Goal: Task Accomplishment & Management: Manage account settings

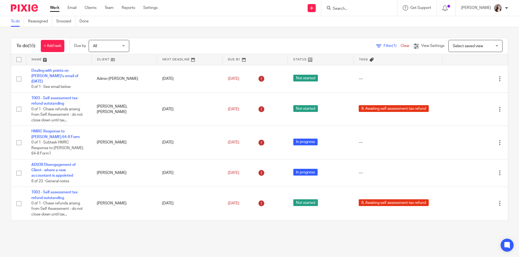
click at [347, 8] on input "Search" at bounding box center [356, 8] width 49 height 5
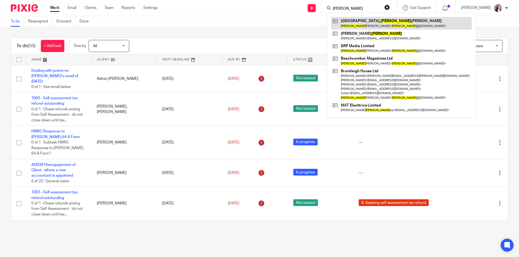
type input "jon"
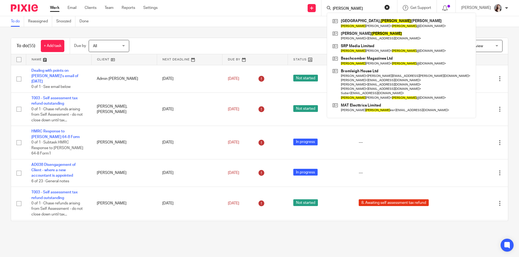
click at [159, 251] on main "To do Reassigned Snoozed Done To do (55) + Add task Due by All All Today Tomorr…" at bounding box center [259, 128] width 519 height 257
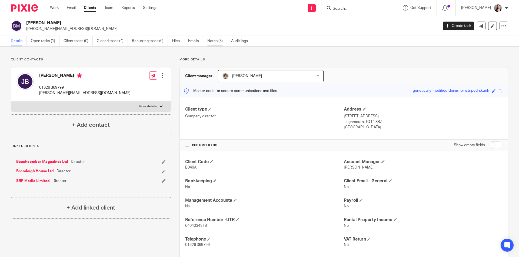
click at [214, 41] on link "Notes (3)" at bounding box center [217, 41] width 20 height 11
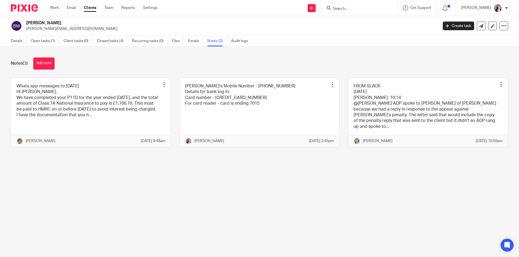
click at [240, 176] on main "Bolton, Jonathan Michael jon@bromleighhouse.co.uk Create task Update from Compa…" at bounding box center [259, 128] width 519 height 257
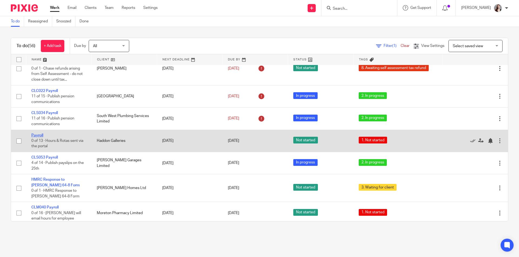
scroll to position [180, 0]
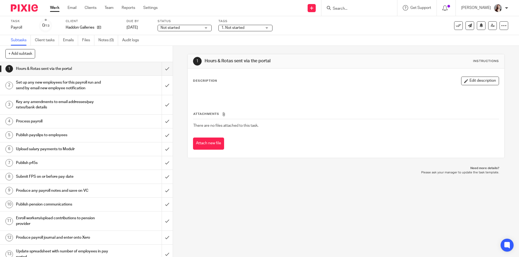
click at [225, 30] on span "1. Not started" at bounding box center [241, 28] width 41 height 6
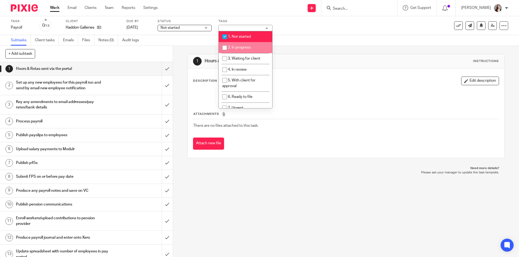
click at [232, 48] on span "2. In progress" at bounding box center [239, 48] width 23 height 4
checkbox input "true"
click at [226, 32] on input "checkbox" at bounding box center [224, 37] width 10 height 10
checkbox input "false"
click at [199, 26] on span "Not started" at bounding box center [180, 28] width 41 height 6
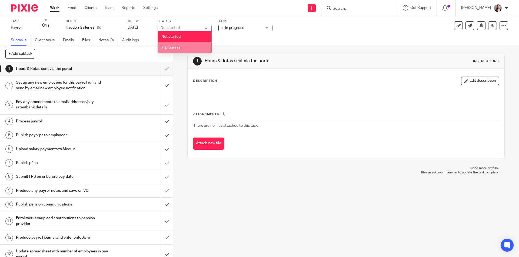
click at [196, 43] on li "In progress" at bounding box center [184, 47] width 53 height 11
click at [232, 205] on div "1 Hours & Rotas sent via the portal Instructions Description Edit description A…" at bounding box center [346, 152] width 346 height 212
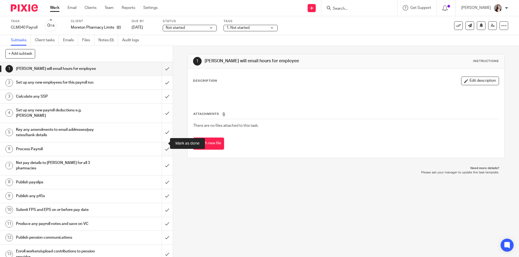
click at [162, 145] on input "submit" at bounding box center [86, 150] width 173 height 14
click at [165, 132] on input "submit" at bounding box center [86, 132] width 173 height 19
click at [161, 113] on input "submit" at bounding box center [86, 113] width 173 height 19
click at [163, 97] on input "submit" at bounding box center [86, 97] width 173 height 14
click at [166, 81] on input "submit" at bounding box center [86, 83] width 173 height 14
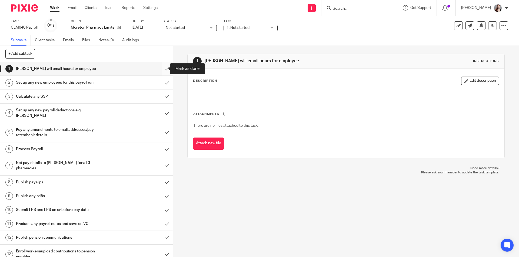
click at [163, 68] on input "submit" at bounding box center [86, 69] width 173 height 14
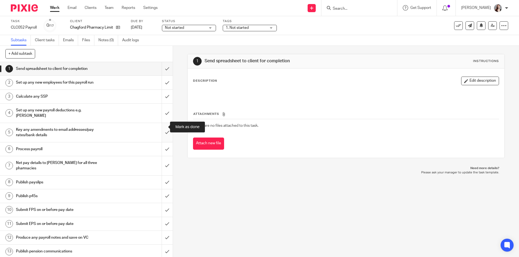
click at [164, 126] on input "submit" at bounding box center [86, 132] width 173 height 19
click at [162, 108] on input "submit" at bounding box center [86, 113] width 173 height 19
click at [162, 92] on input "submit" at bounding box center [86, 97] width 173 height 14
click at [161, 80] on input "submit" at bounding box center [86, 83] width 173 height 14
click at [162, 66] on input "submit" at bounding box center [86, 69] width 173 height 14
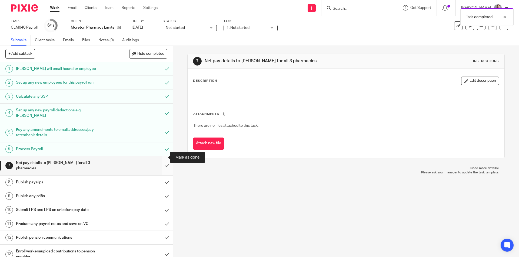
click at [159, 161] on input "submit" at bounding box center [86, 165] width 173 height 19
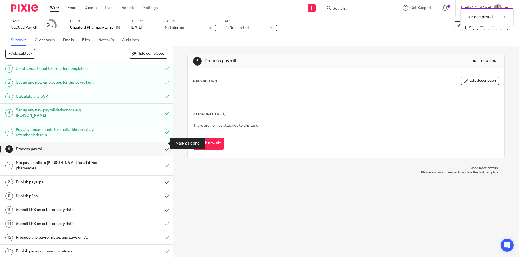
click at [161, 143] on input "submit" at bounding box center [86, 150] width 173 height 14
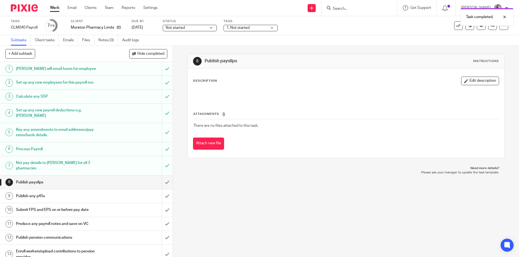
click at [195, 30] on span "Not started" at bounding box center [186, 28] width 41 height 6
click at [194, 49] on li "In progress" at bounding box center [189, 47] width 53 height 11
click at [232, 30] on span "1. Not started" at bounding box center [246, 28] width 41 height 6
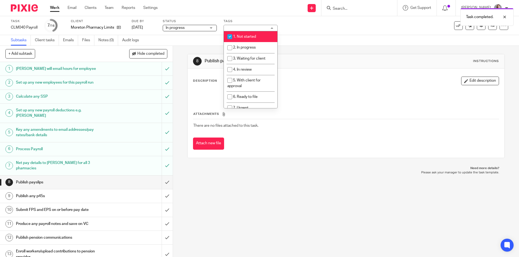
click at [239, 37] on span "1. Not started" at bounding box center [244, 37] width 23 height 4
checkbox input "false"
click at [245, 50] on li "2. In progress" at bounding box center [250, 47] width 53 height 11
checkbox input "true"
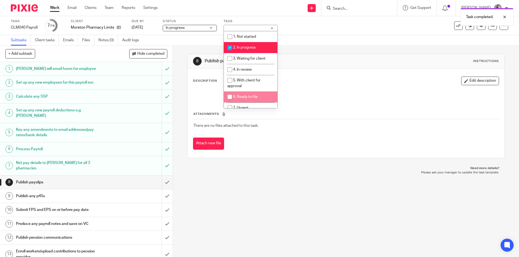
click at [236, 197] on div "8 Publish payslips Instructions Description Edit description Attachments There …" at bounding box center [346, 152] width 346 height 212
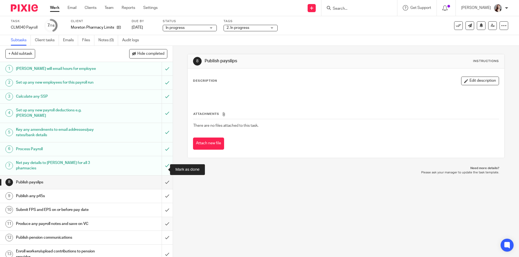
scroll to position [43, 0]
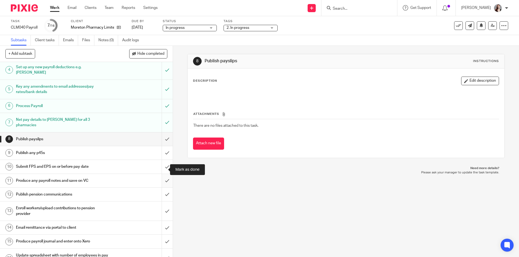
click at [159, 174] on input "submit" at bounding box center [86, 181] width 173 height 14
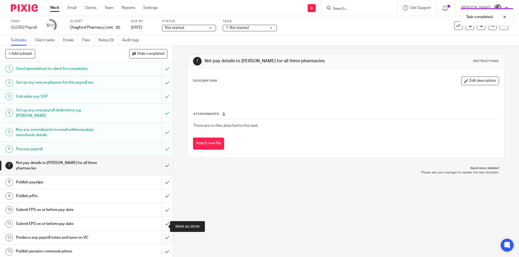
click at [163, 231] on input "submit" at bounding box center [86, 238] width 173 height 14
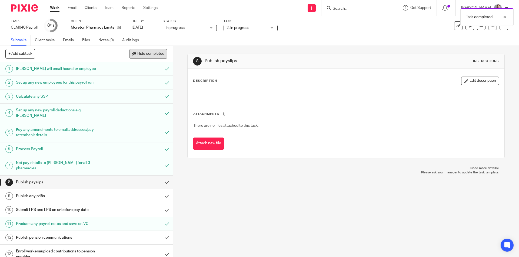
click at [145, 58] on button "Hide completed" at bounding box center [148, 53] width 38 height 9
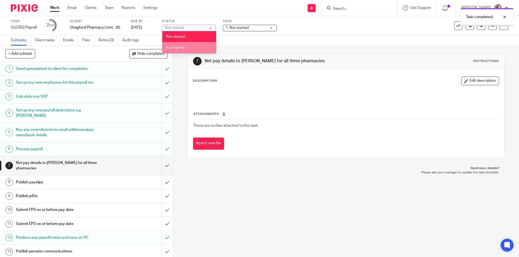
click at [195, 46] on li "In progress" at bounding box center [188, 47] width 53 height 11
click at [235, 29] on span "1. Not started" at bounding box center [237, 28] width 23 height 4
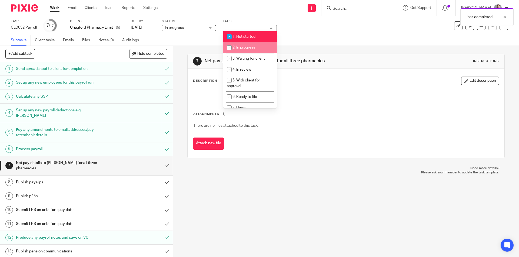
click at [234, 45] on input "checkbox" at bounding box center [229, 48] width 10 height 10
checkbox input "true"
click at [234, 38] on input "checkbox" at bounding box center [229, 37] width 10 height 10
checkbox input "false"
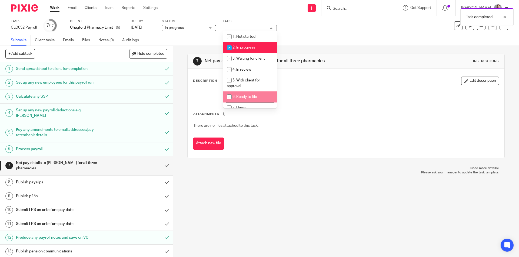
click at [243, 187] on div "7 Net pay details to [PERSON_NAME] for all three pharmacies Instructions Descri…" at bounding box center [346, 152] width 346 height 212
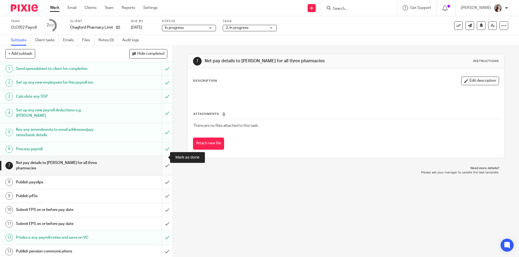
click at [159, 159] on input "submit" at bounding box center [86, 165] width 173 height 19
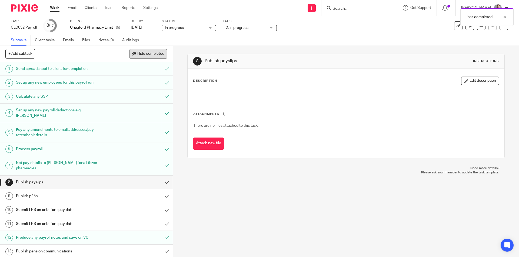
click at [160, 54] on span "Hide completed" at bounding box center [150, 54] width 27 height 4
